Goal: Complete application form

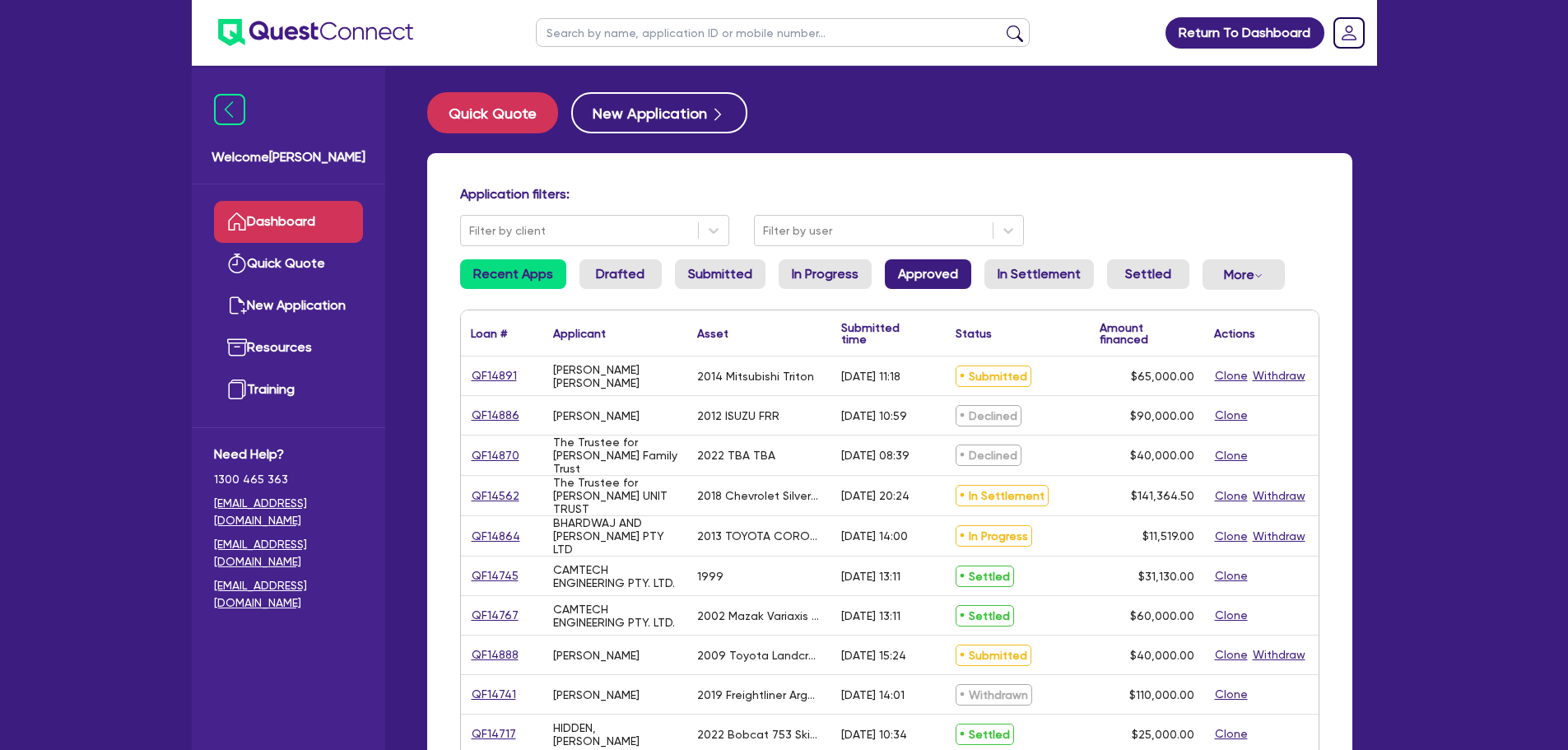
click at [896, 263] on link "Approved" at bounding box center [927, 274] width 87 height 29
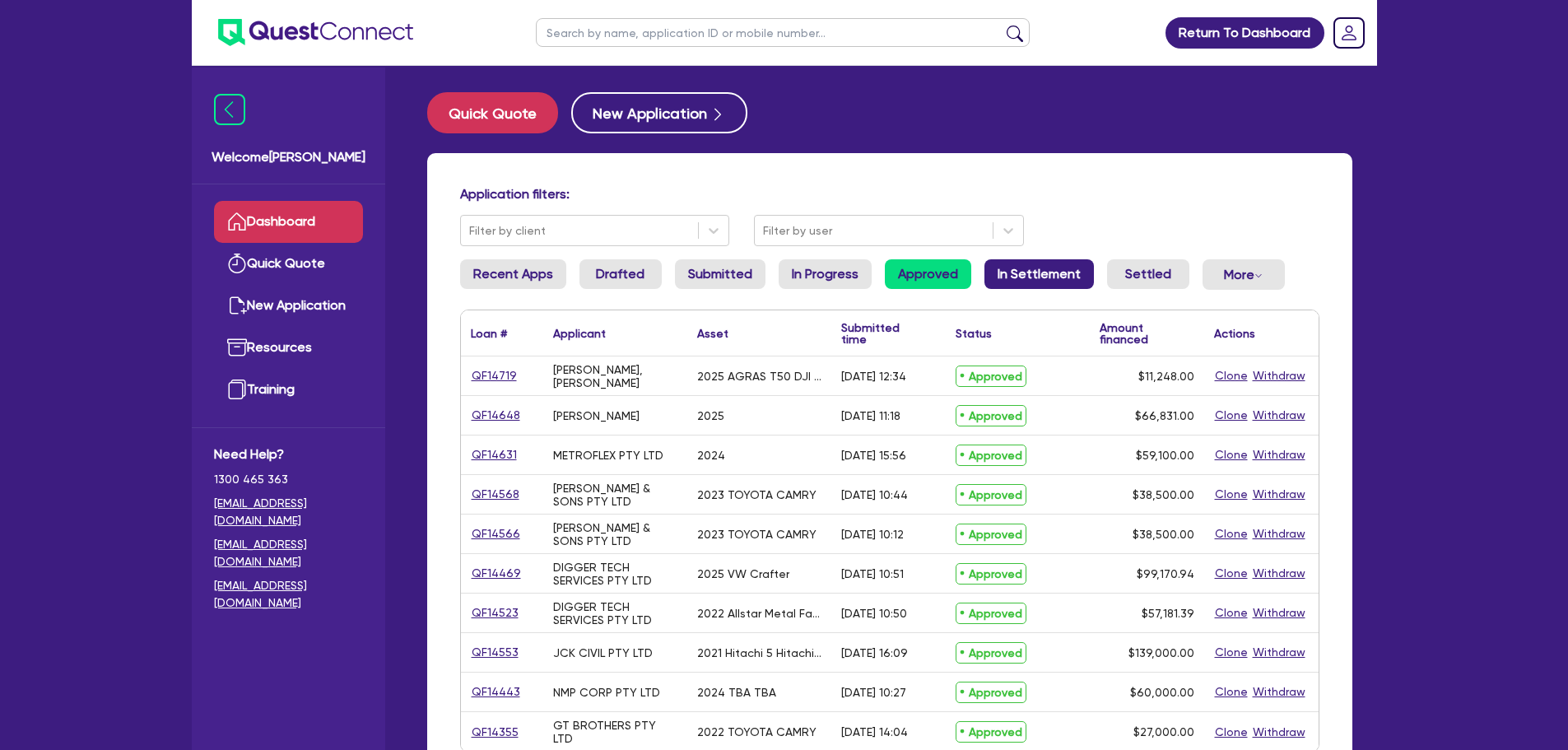
click at [1030, 286] on link "In Settlement" at bounding box center [1040, 274] width 110 height 29
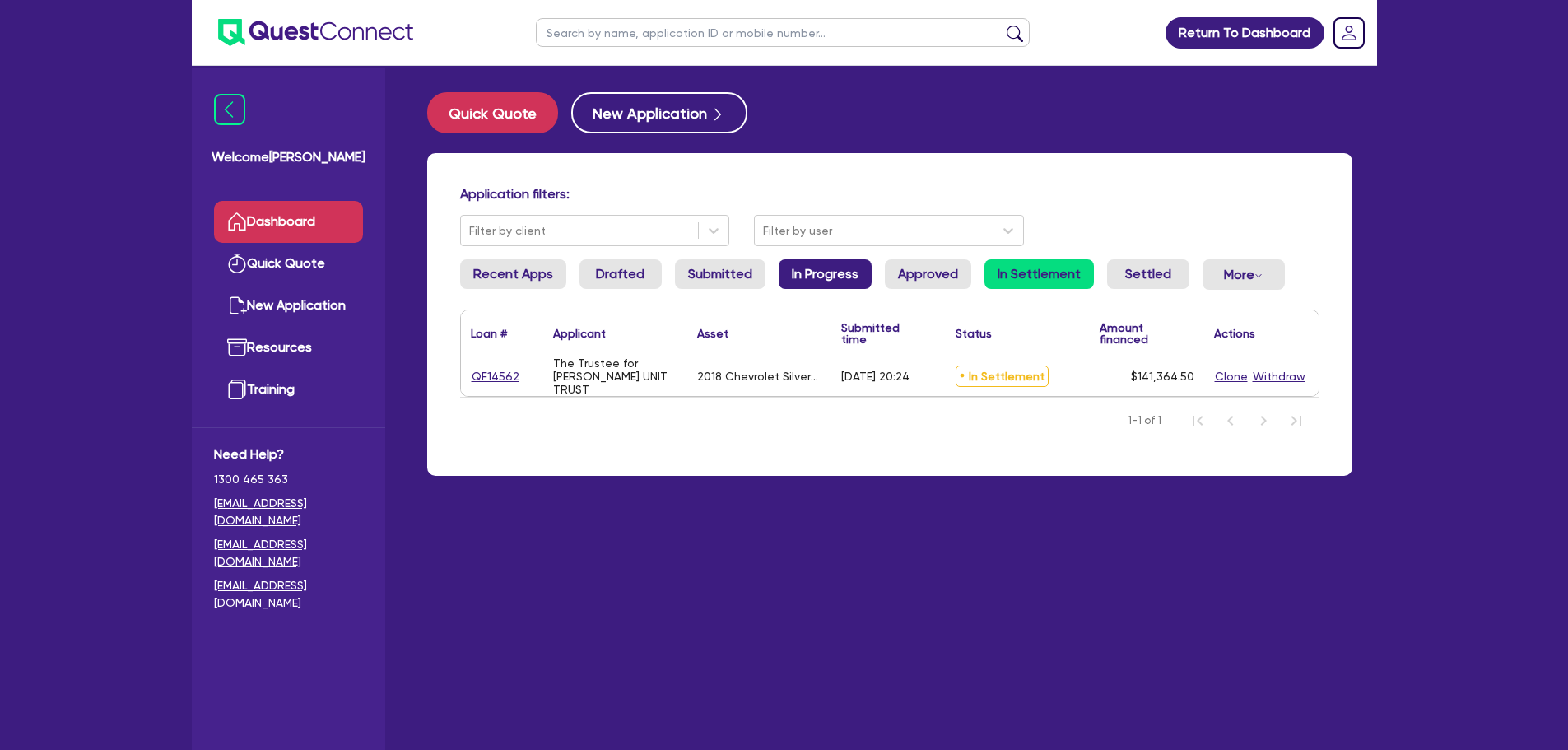
click at [812, 275] on link "In Progress" at bounding box center [825, 274] width 93 height 29
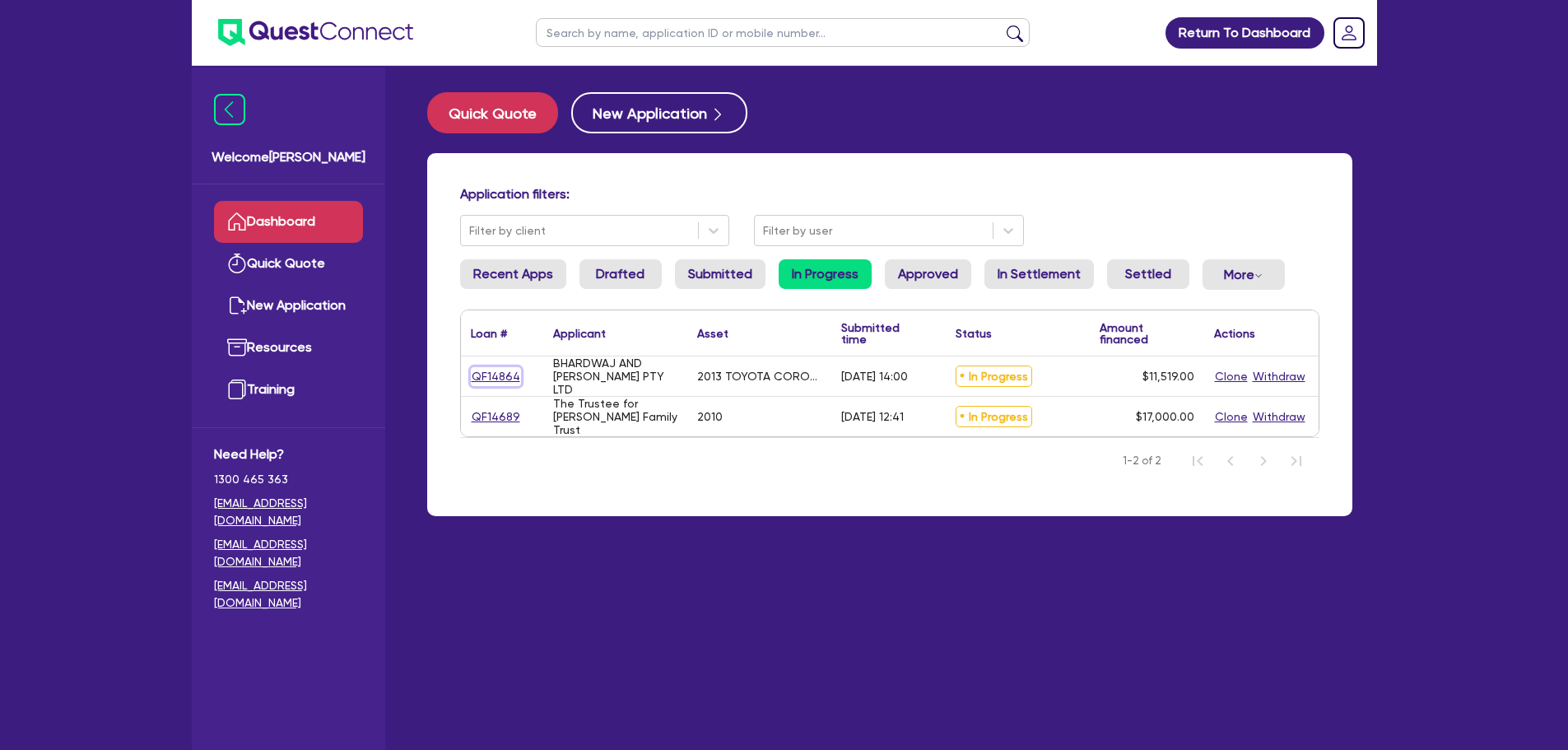
click at [493, 374] on link "QF14864" at bounding box center [496, 376] width 50 height 19
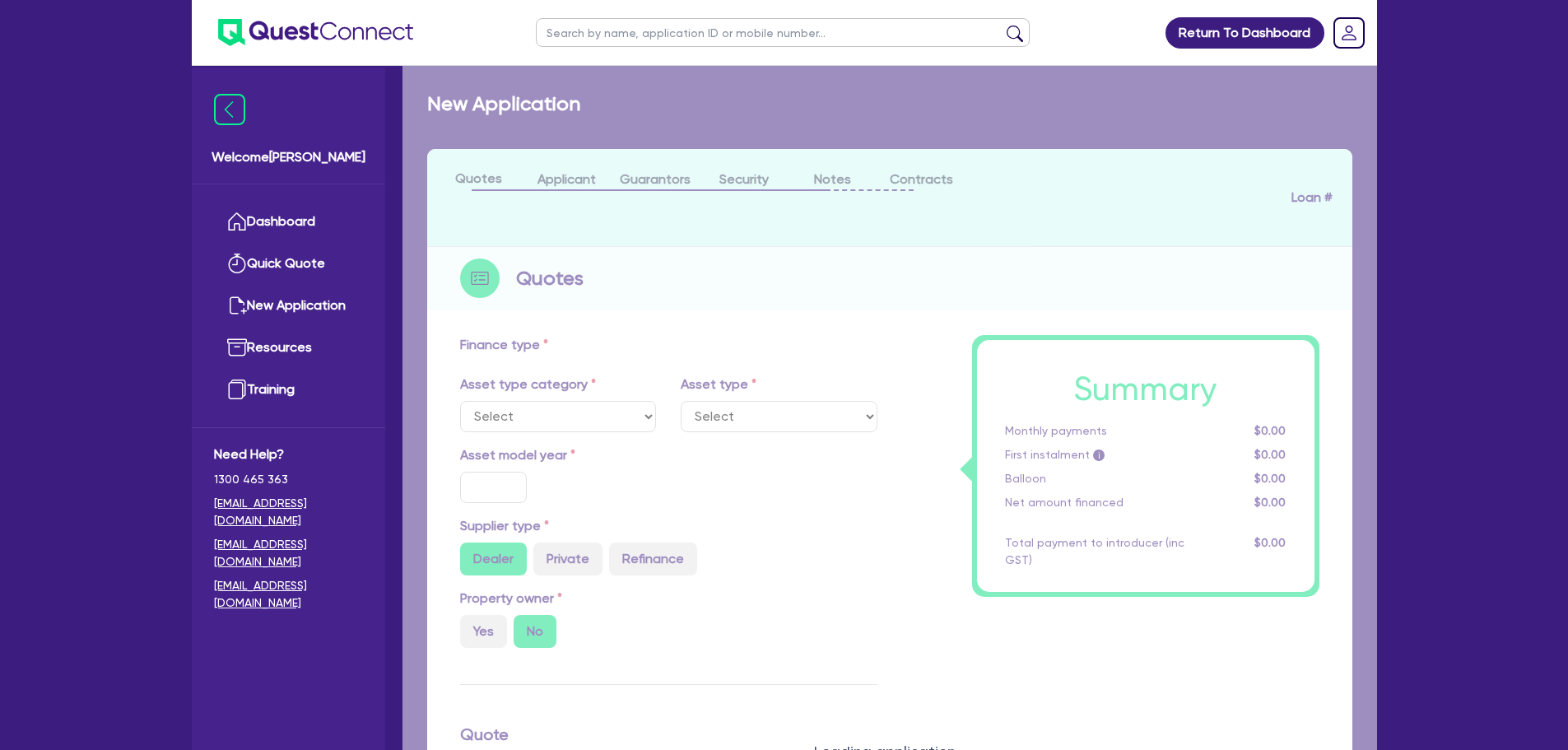
select select "CARS_AND_LIGHT_TRUCKS"
type input "2013"
type input "14,399"
type input "2,880"
type input "11"
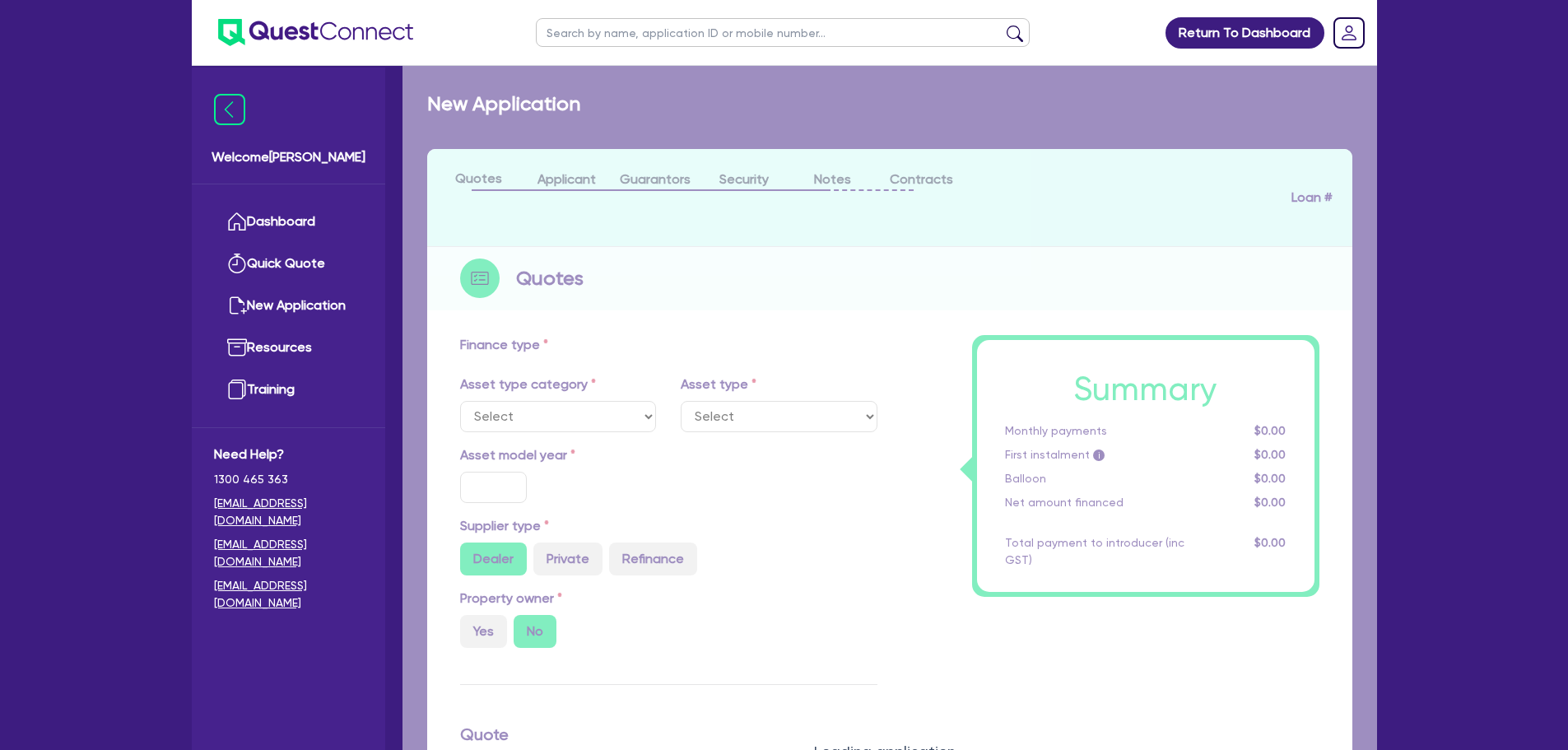
type input "1,267.09"
type input "18.45"
type input "590"
select select "PASSENGER_VEHICLES"
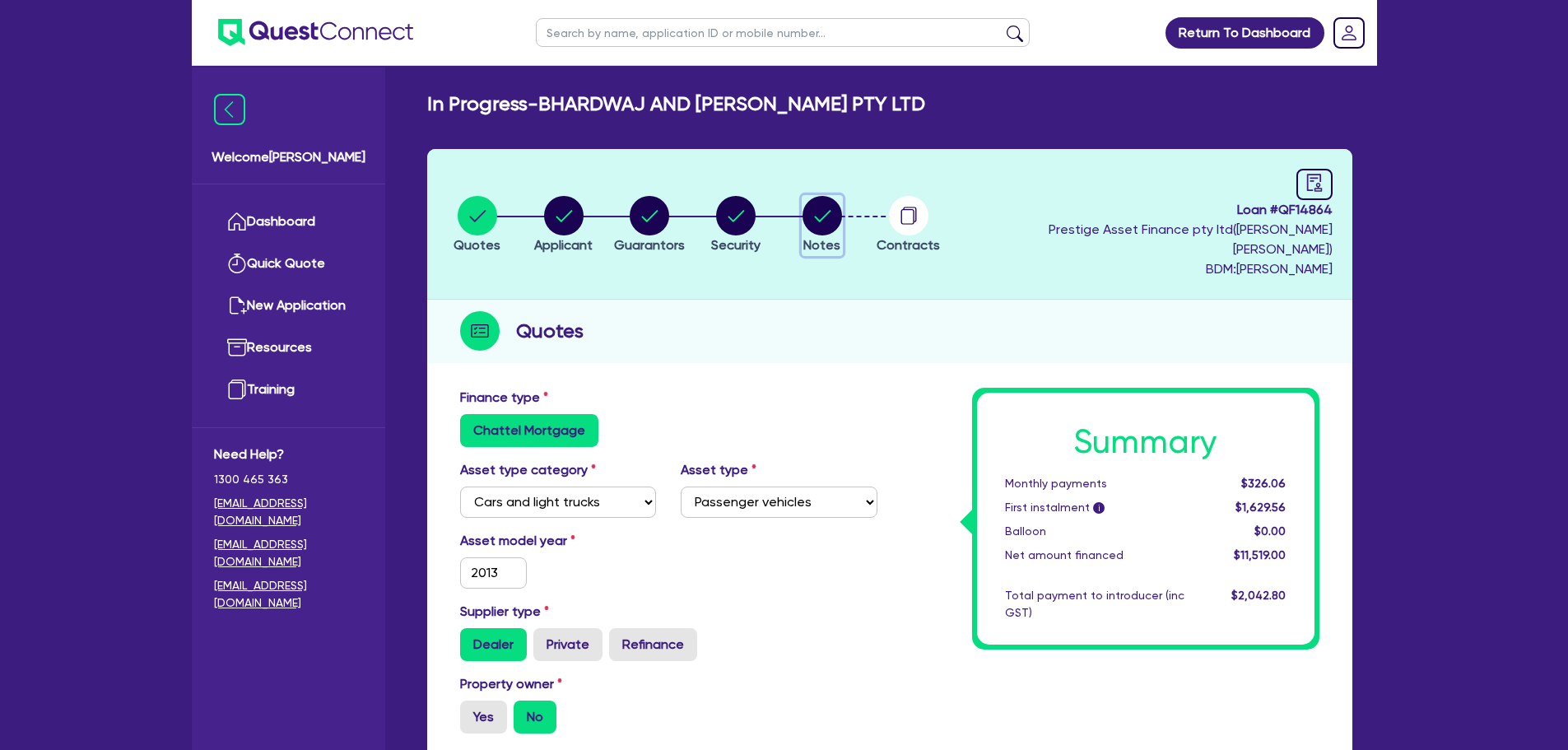
click at [831, 214] on circle "button" at bounding box center [821, 215] width 39 height 39
select select "Quest Finance - Own Book"
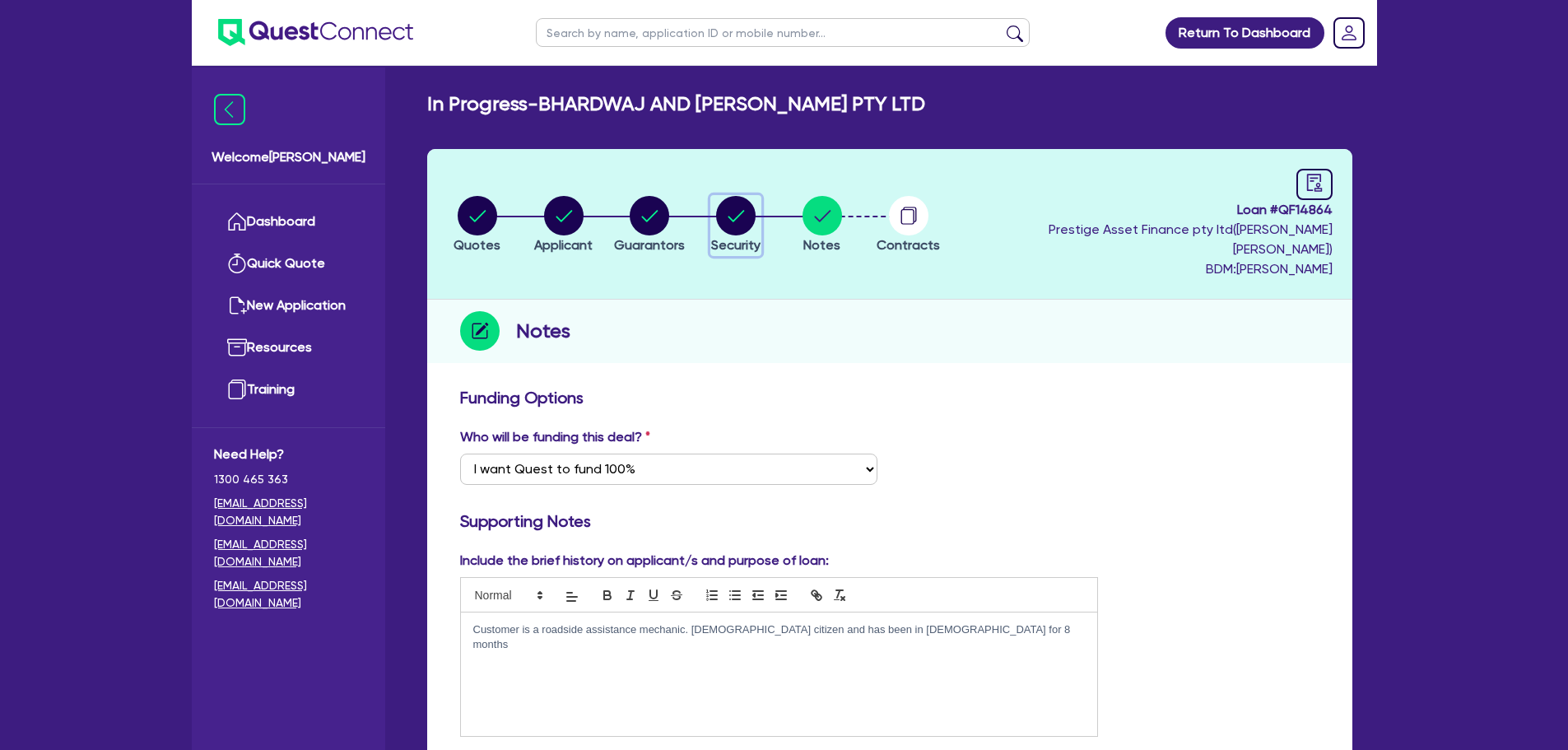
click at [756, 214] on circle "button" at bounding box center [736, 215] width 39 height 39
select select "CARS_AND_LIGHT_TRUCKS"
select select "PASSENGER_VEHICLES"
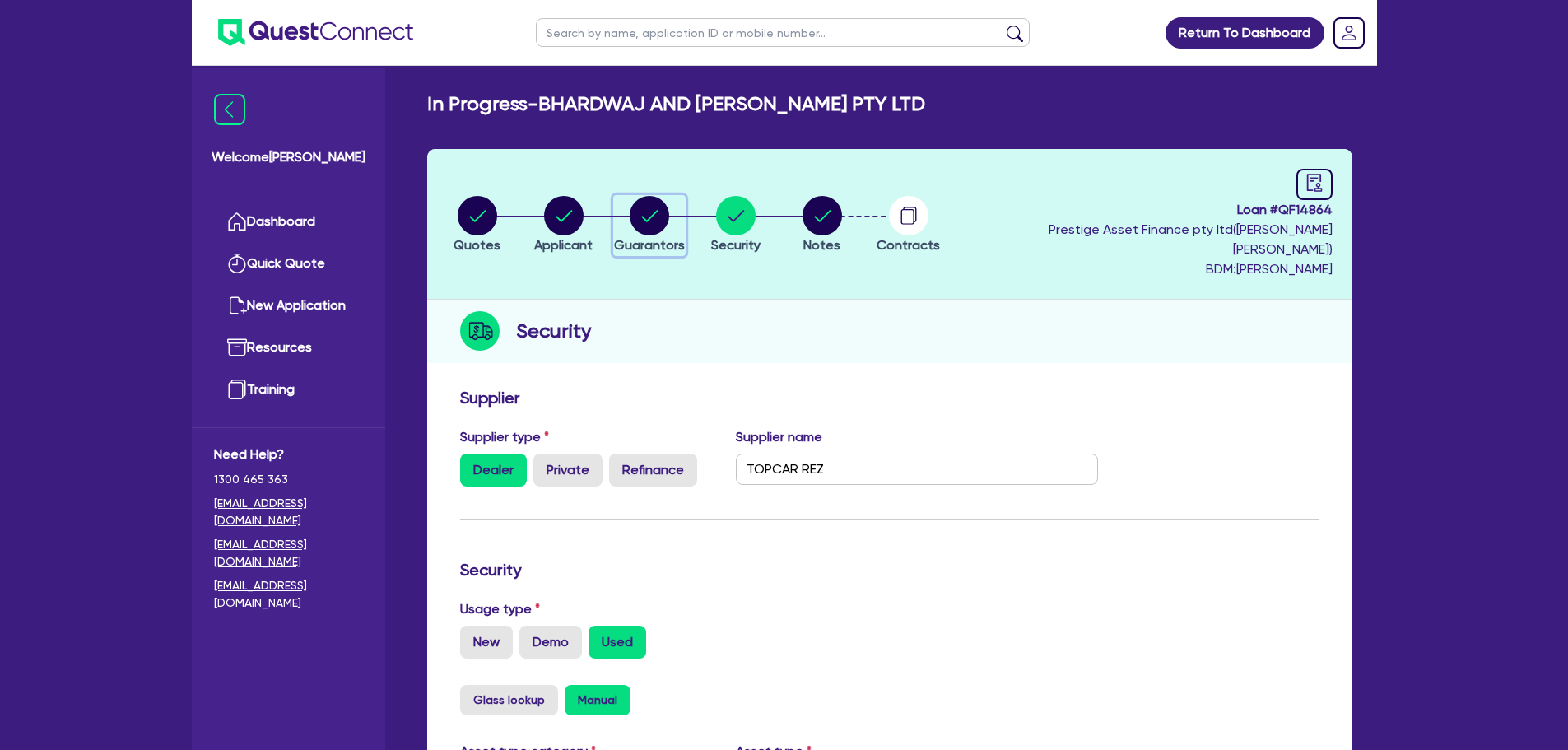
click at [668, 214] on circle "button" at bounding box center [649, 215] width 39 height 39
select select "MR"
select select "QLD"
select select "SINGLE"
select select "CASH"
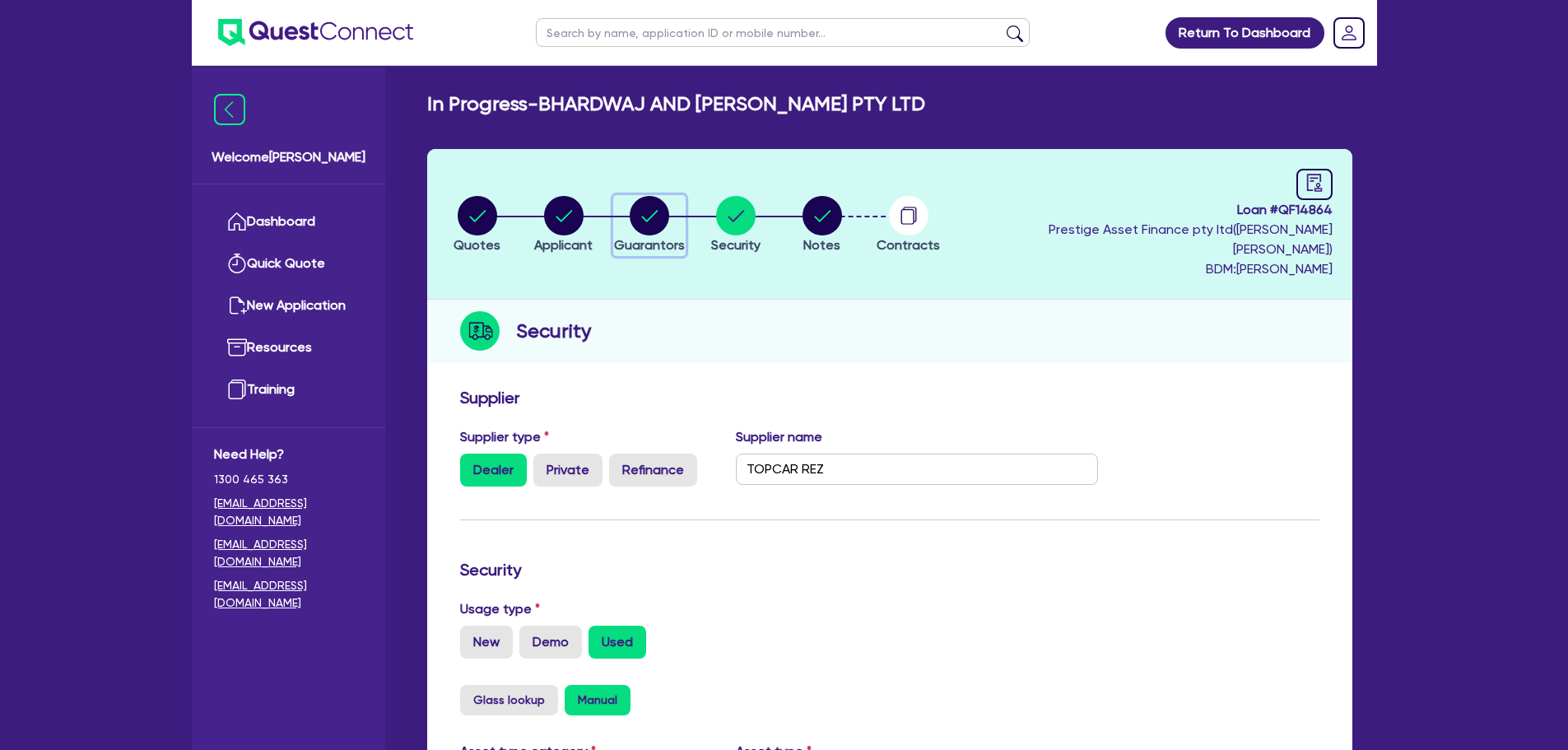
select select "VEHICLE"
select select "HOUSEHOLD_PERSONAL"
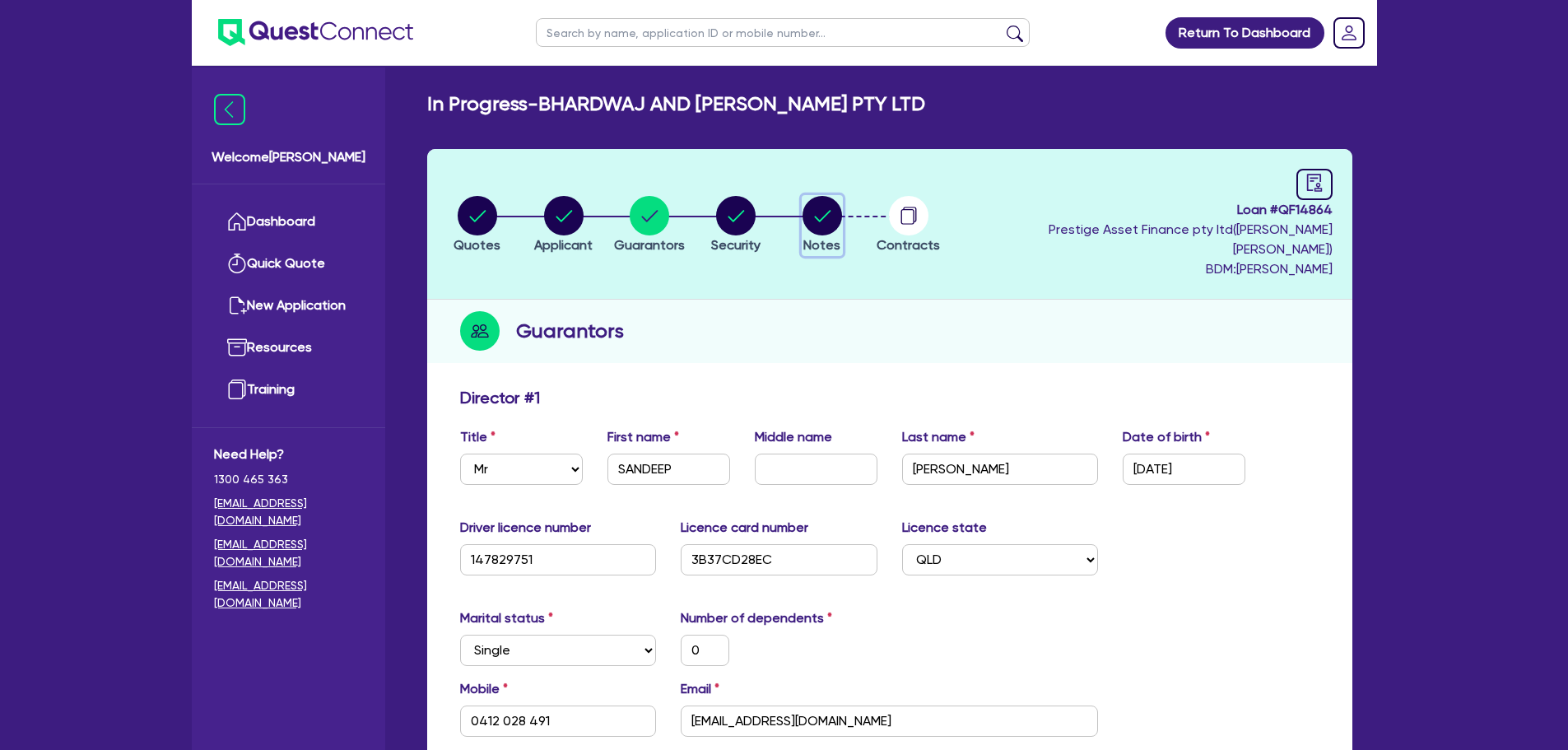
click at [816, 199] on circle "button" at bounding box center [821, 215] width 39 height 39
select select "Quest Finance - Own Book"
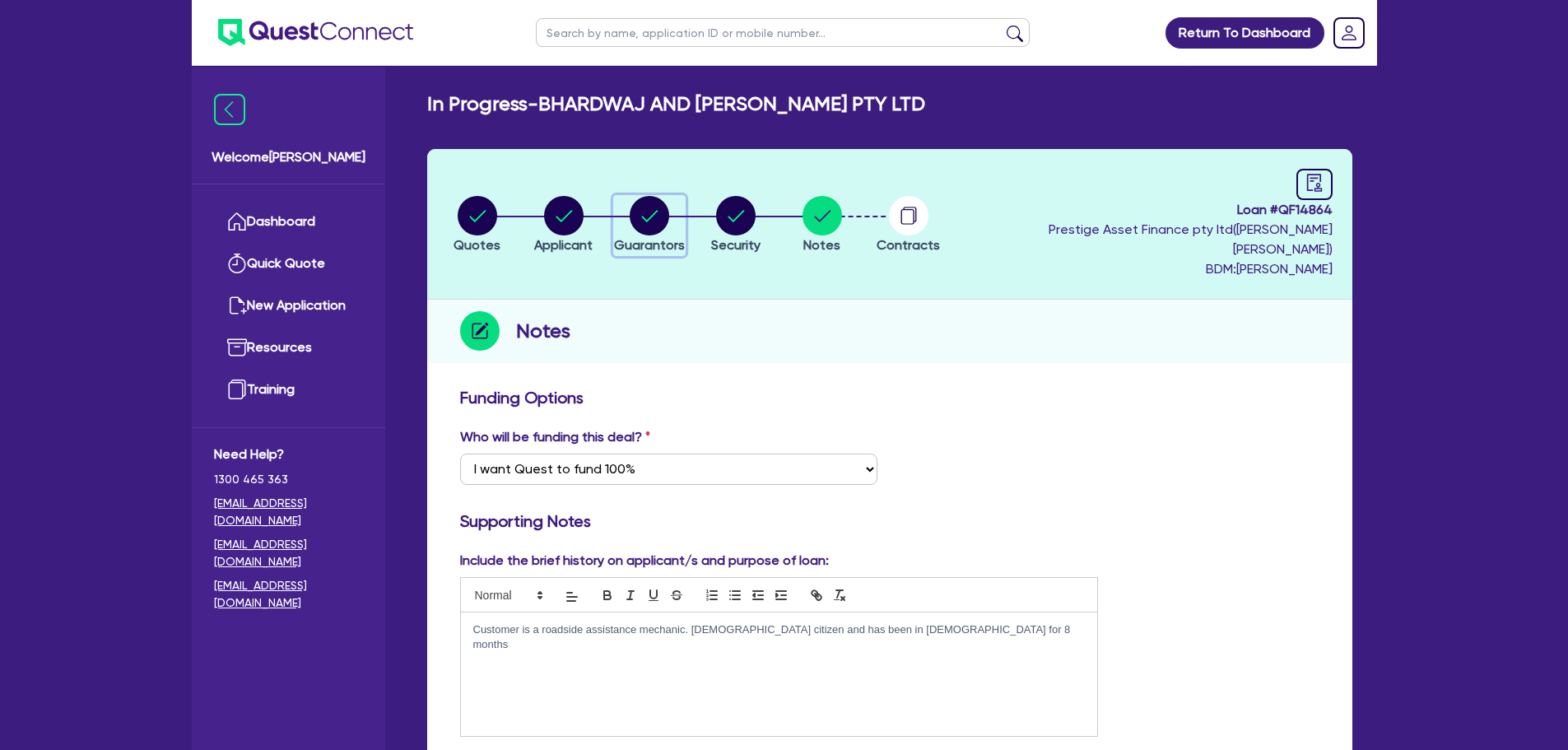
click at [654, 208] on circle "button" at bounding box center [649, 215] width 39 height 39
select select "MR"
select select "QLD"
select select "SINGLE"
select select "CASH"
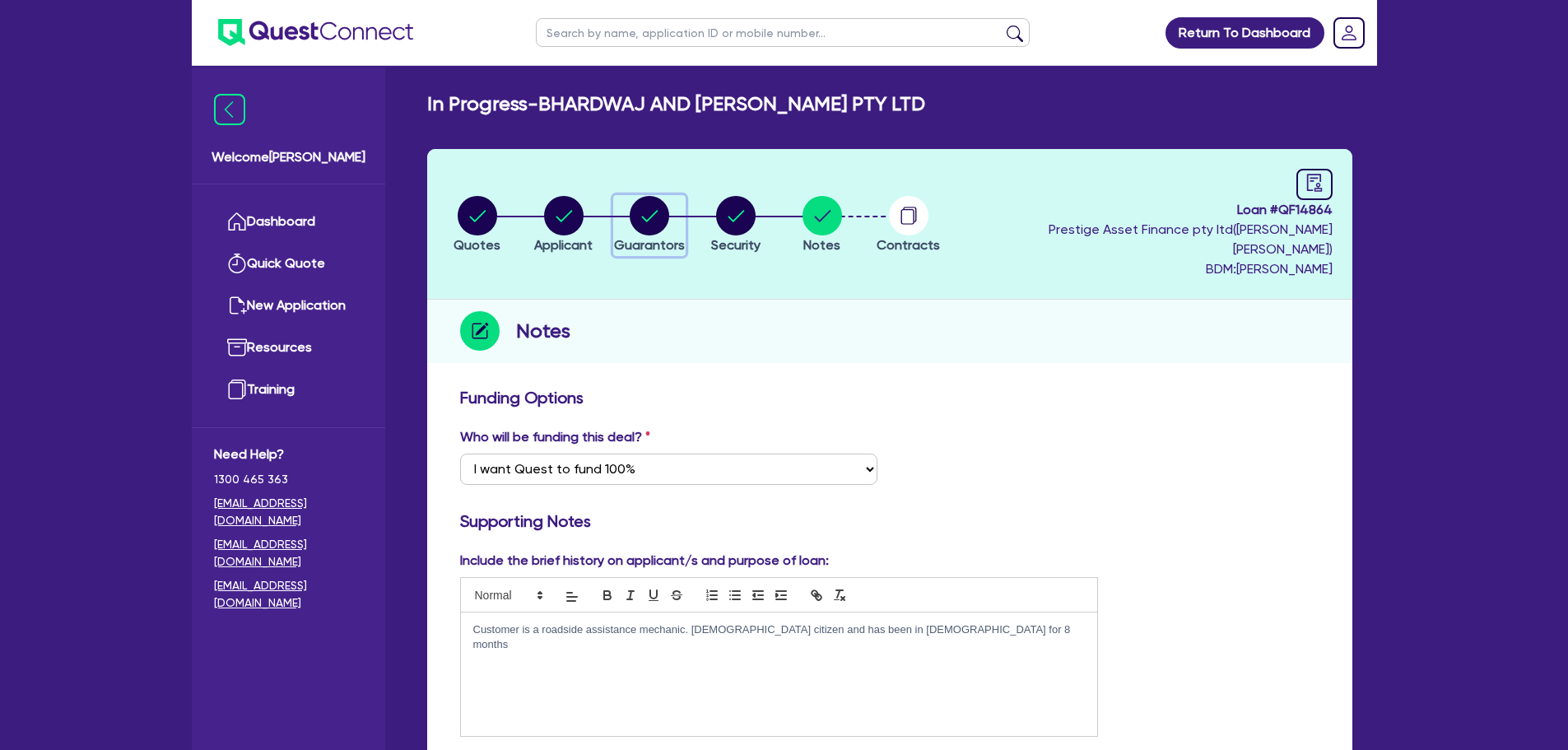
select select "VEHICLE"
select select "HOUSEHOLD_PERSONAL"
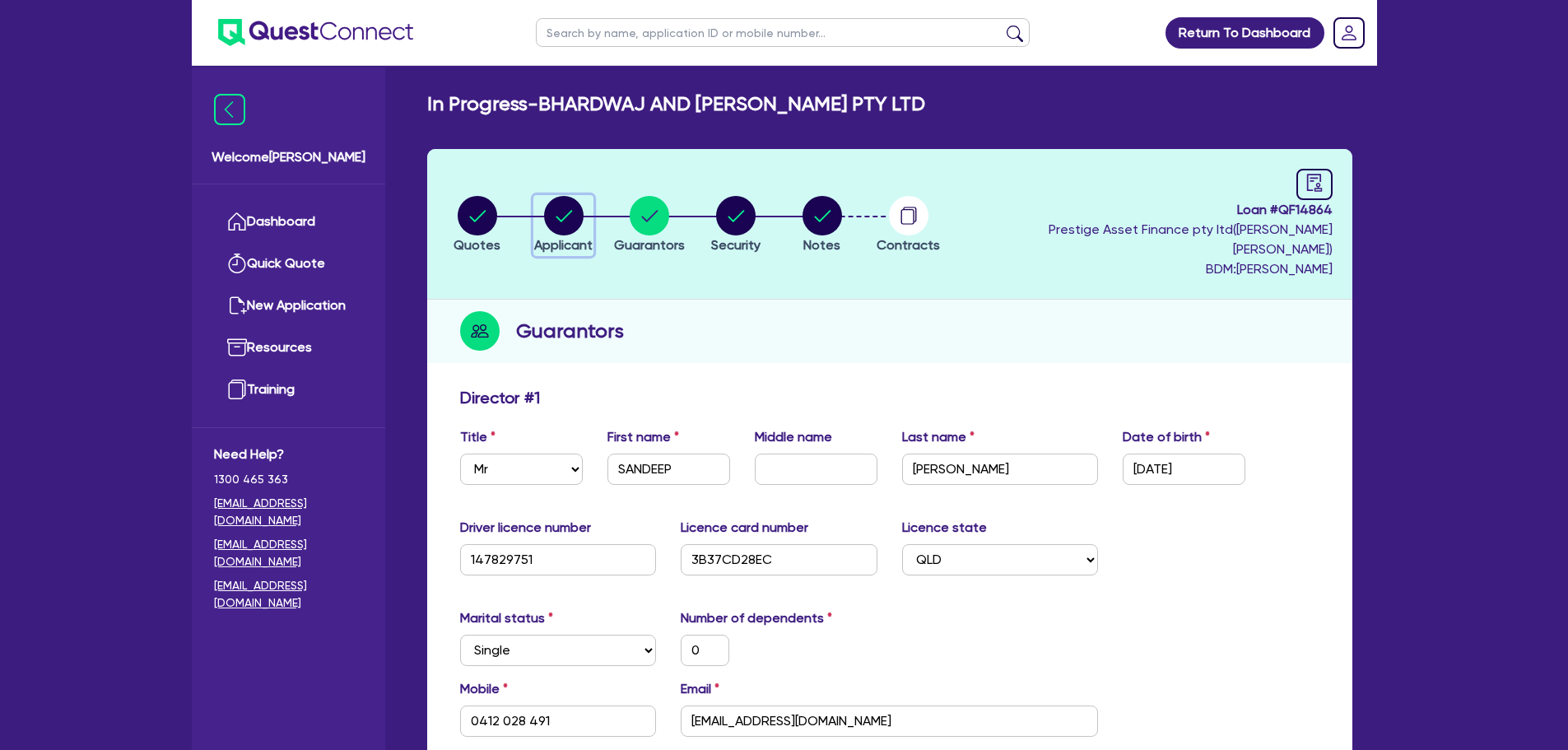
click at [550, 212] on circle "button" at bounding box center [563, 215] width 39 height 39
select select "COMPANY"
select select "BUILDING_CONSTRUCTION"
select select "TRADES_SERVICES_CONSUMERS"
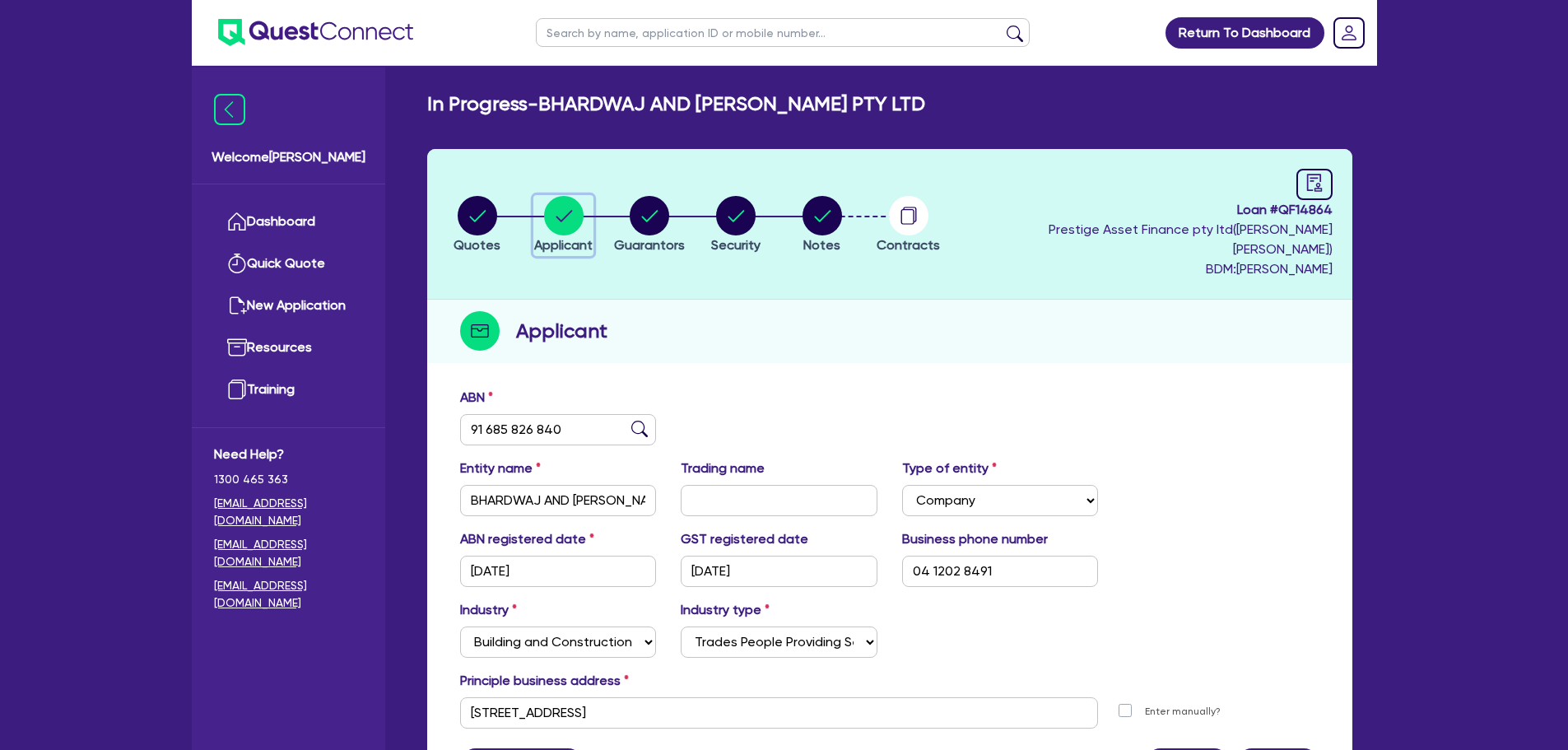
scroll to position [143, 0]
